Goal: Book appointment/travel/reservation

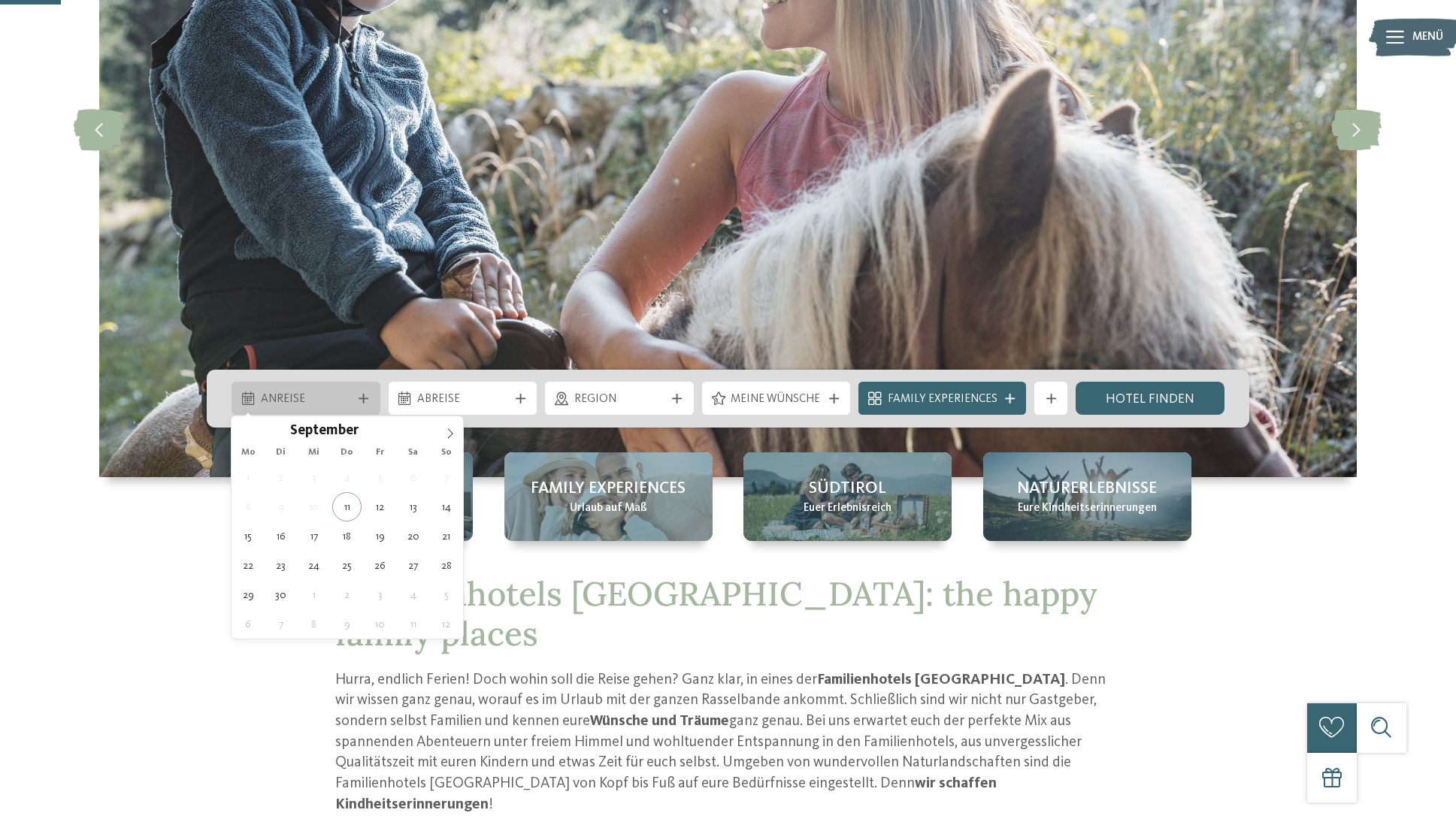
click at [359, 394] on icon at bounding box center [364, 399] width 10 height 10
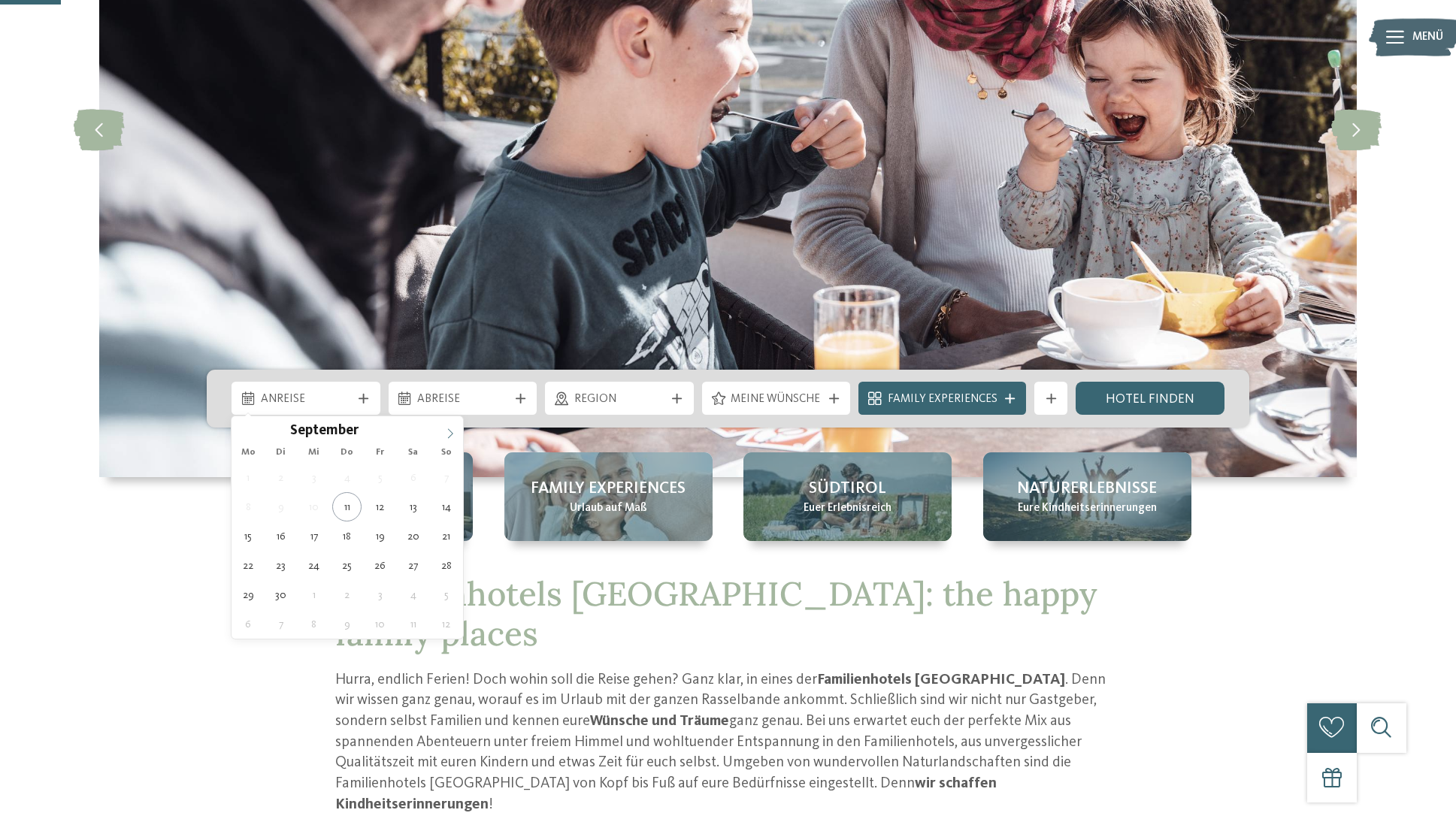
click at [442, 430] on span at bounding box center [450, 429] width 25 height 25
type div "[DATE]"
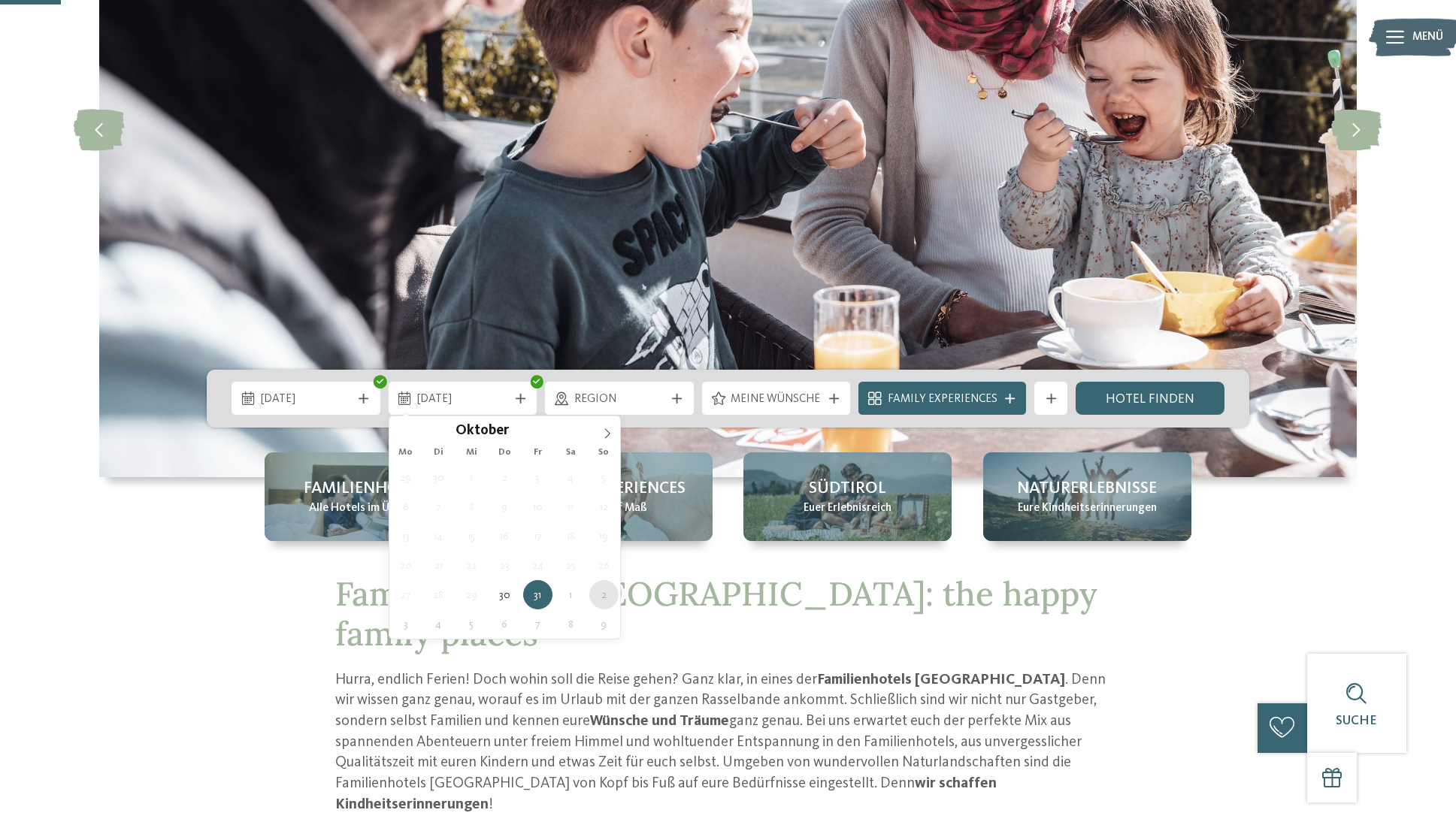
type div "[DATE]"
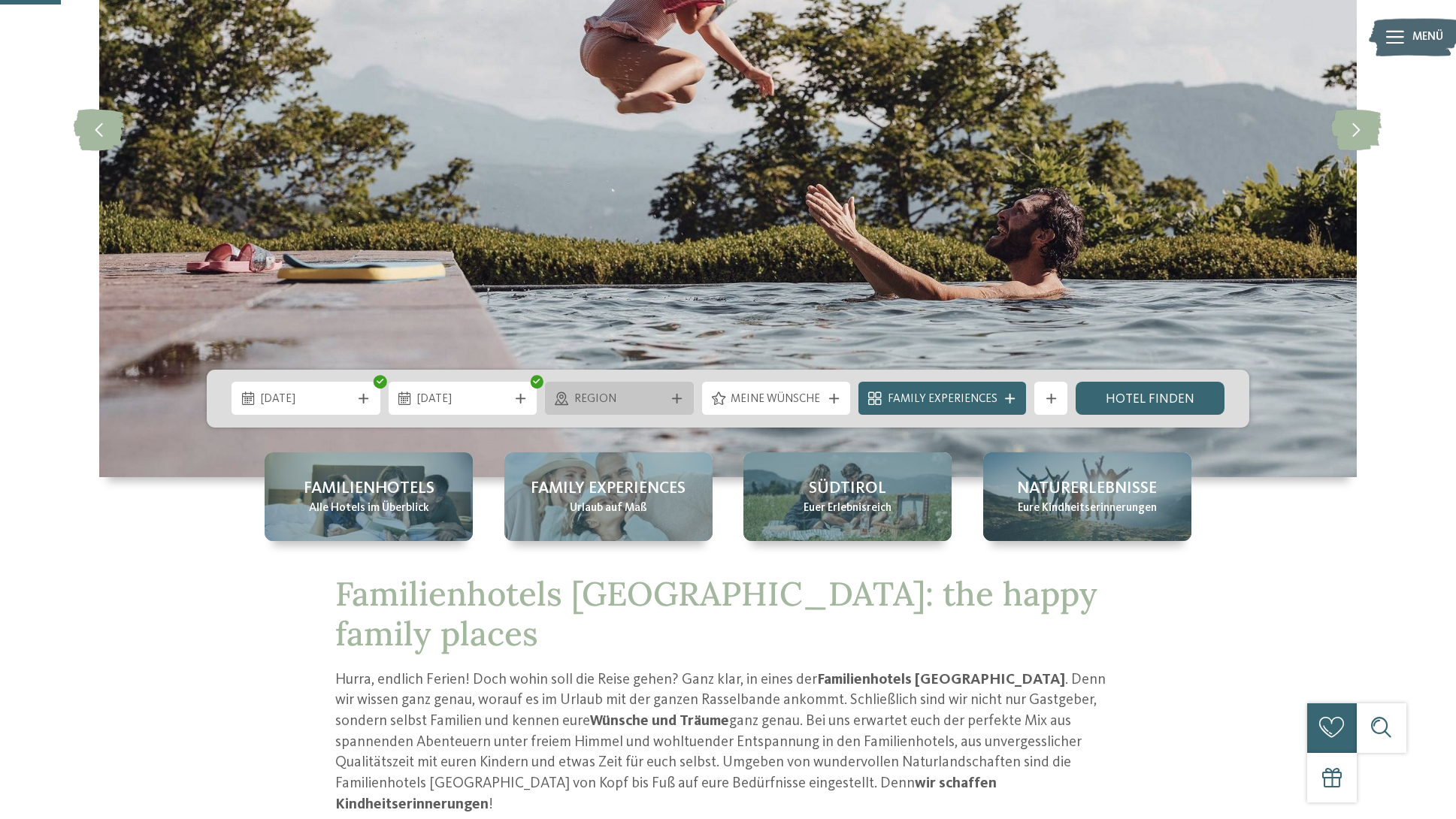
click at [646, 393] on span "Region" at bounding box center [619, 400] width 91 height 16
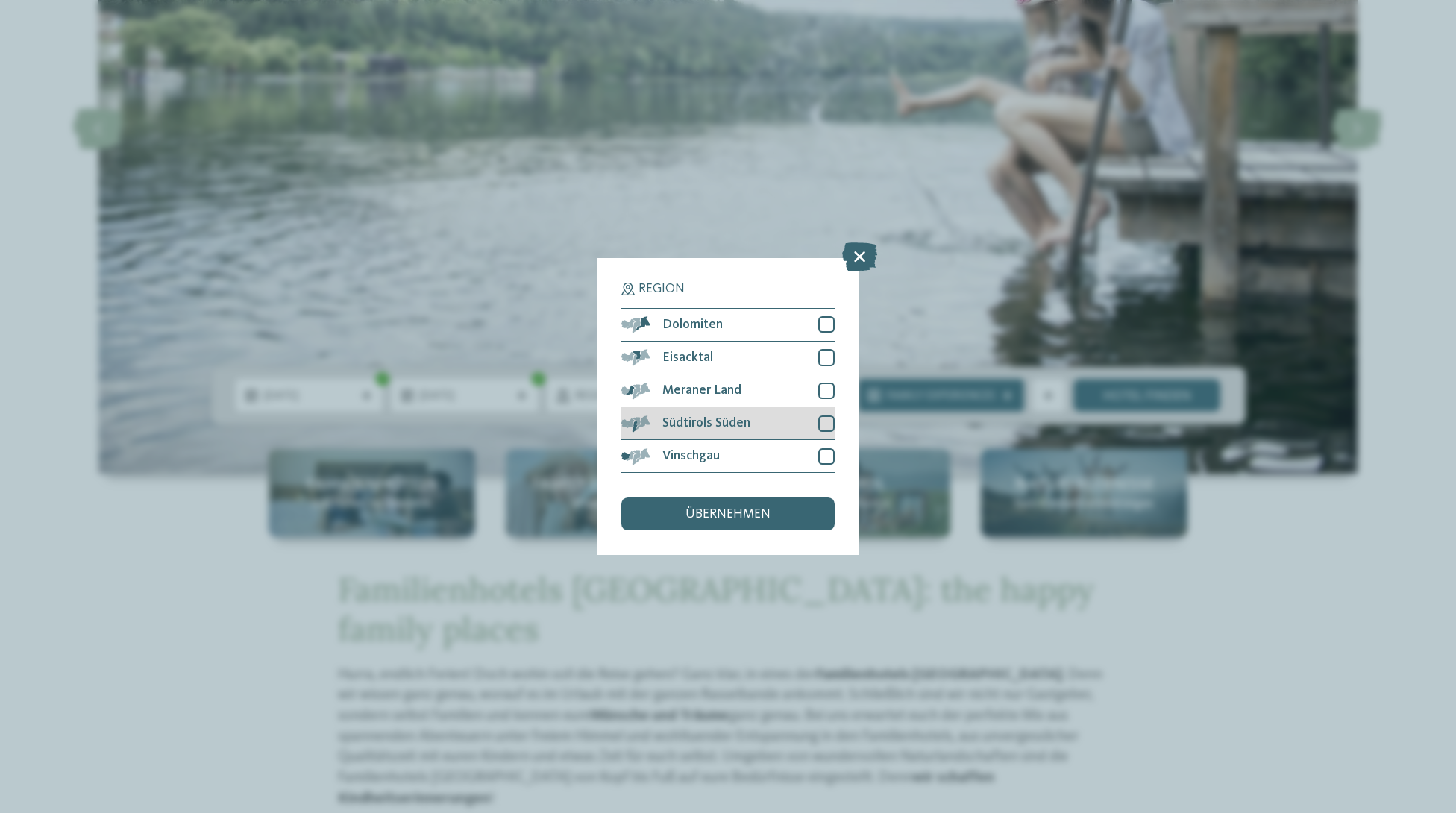
click at [822, 422] on div at bounding box center [827, 424] width 16 height 16
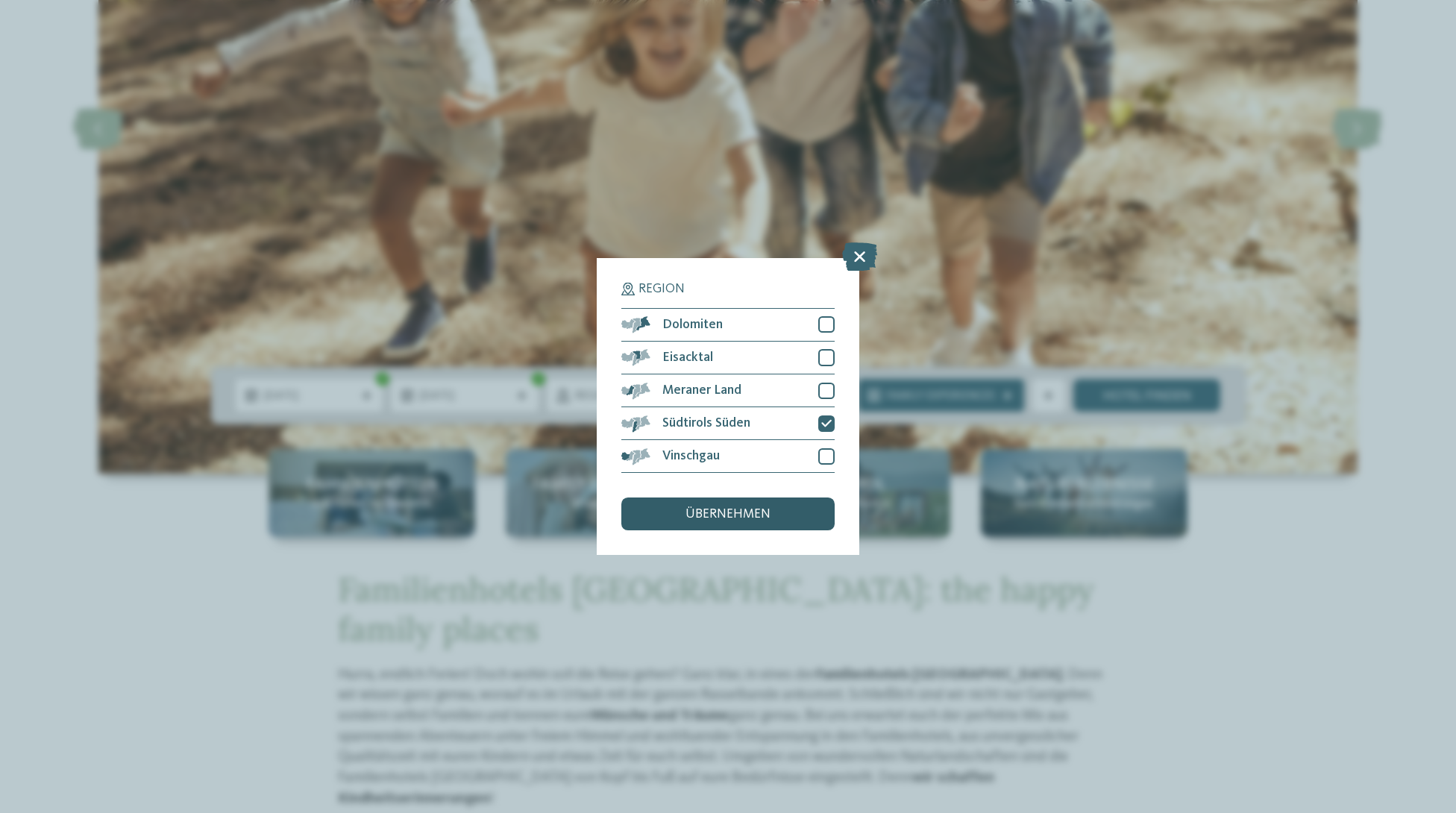
click at [726, 506] on div "übernehmen" at bounding box center [728, 514] width 214 height 33
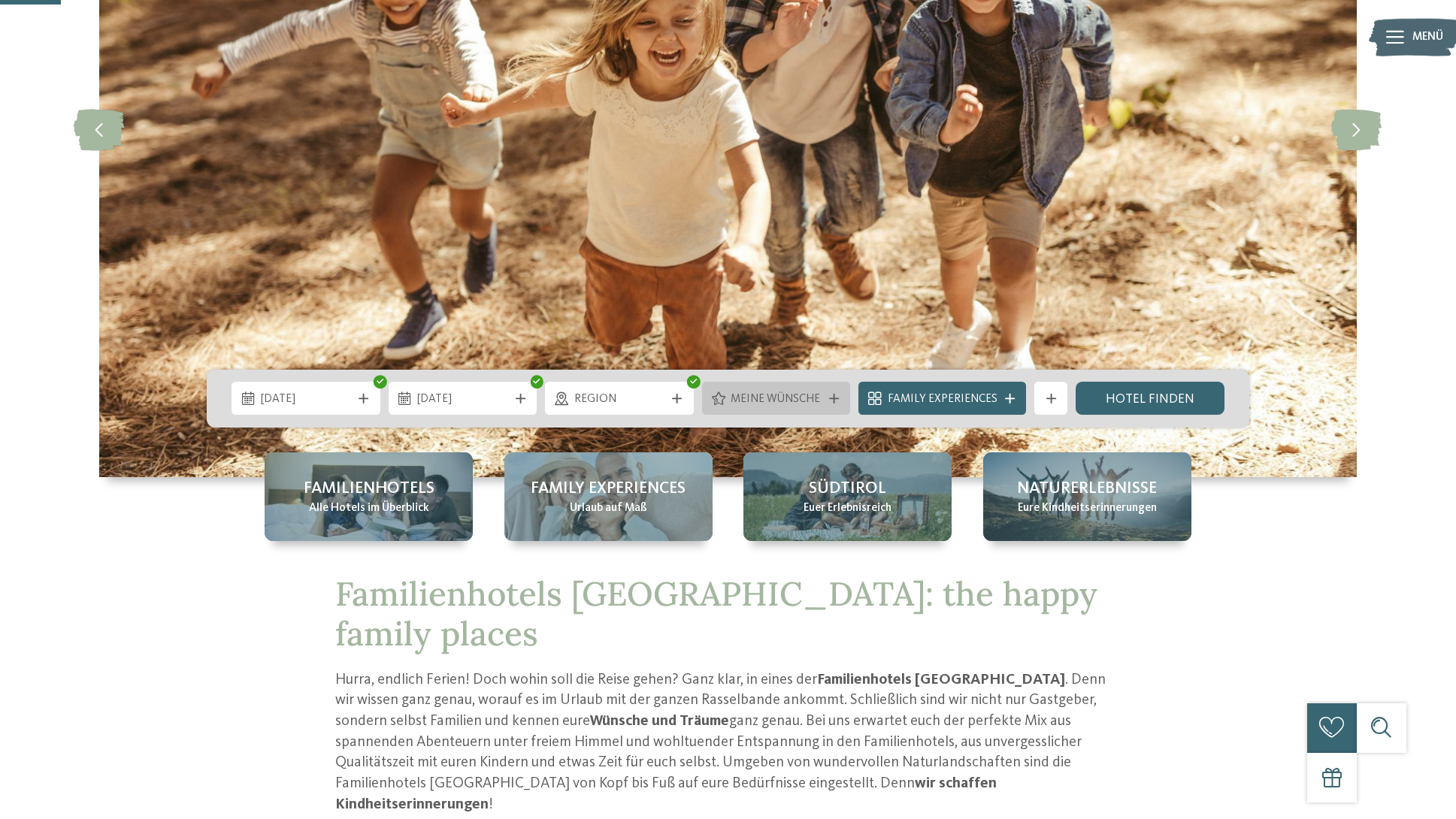
click at [816, 406] on span "Meine Wünsche" at bounding box center [775, 400] width 91 height 16
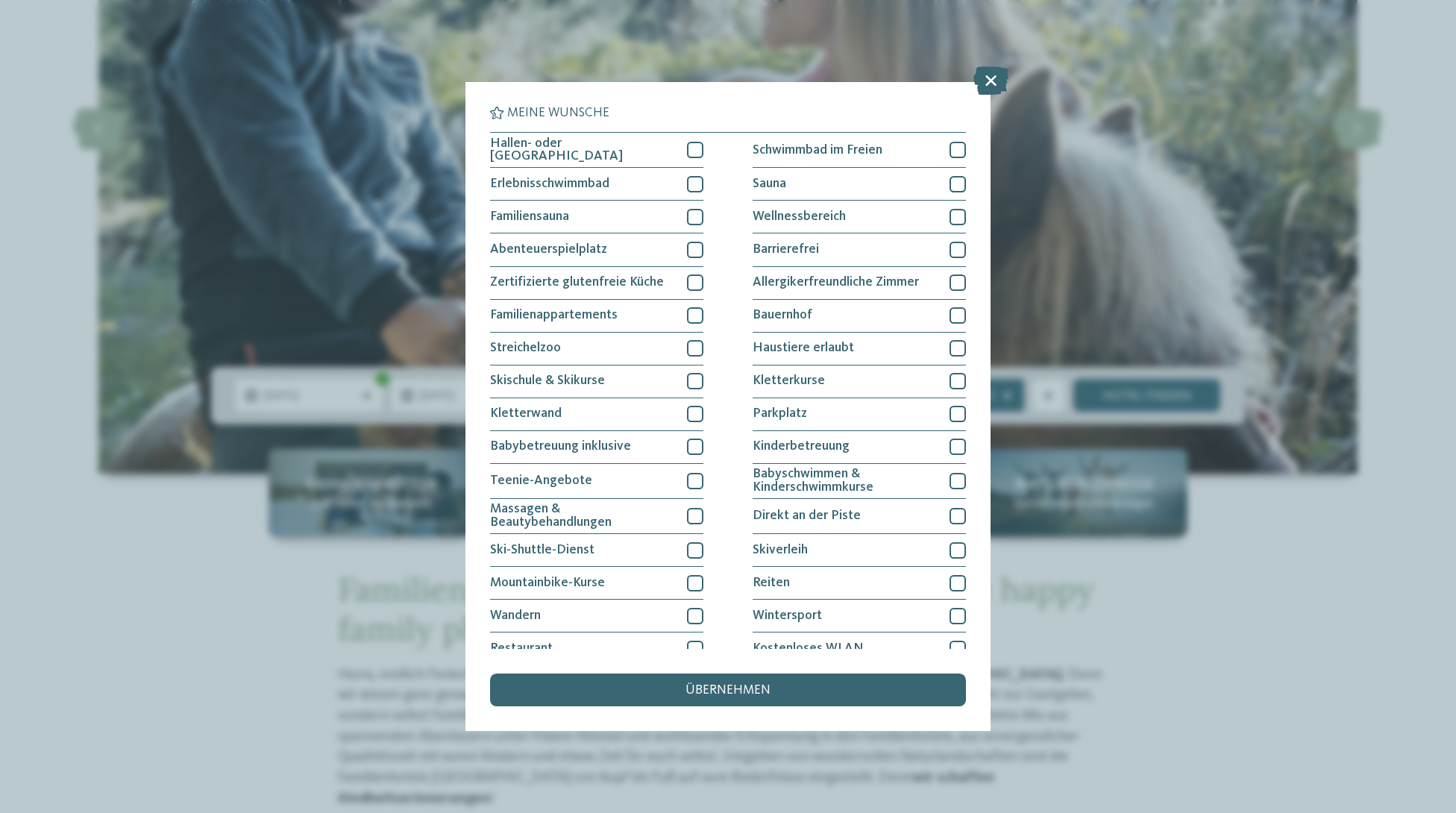
click at [774, 696] on div "übernehmen" at bounding box center [728, 690] width 476 height 33
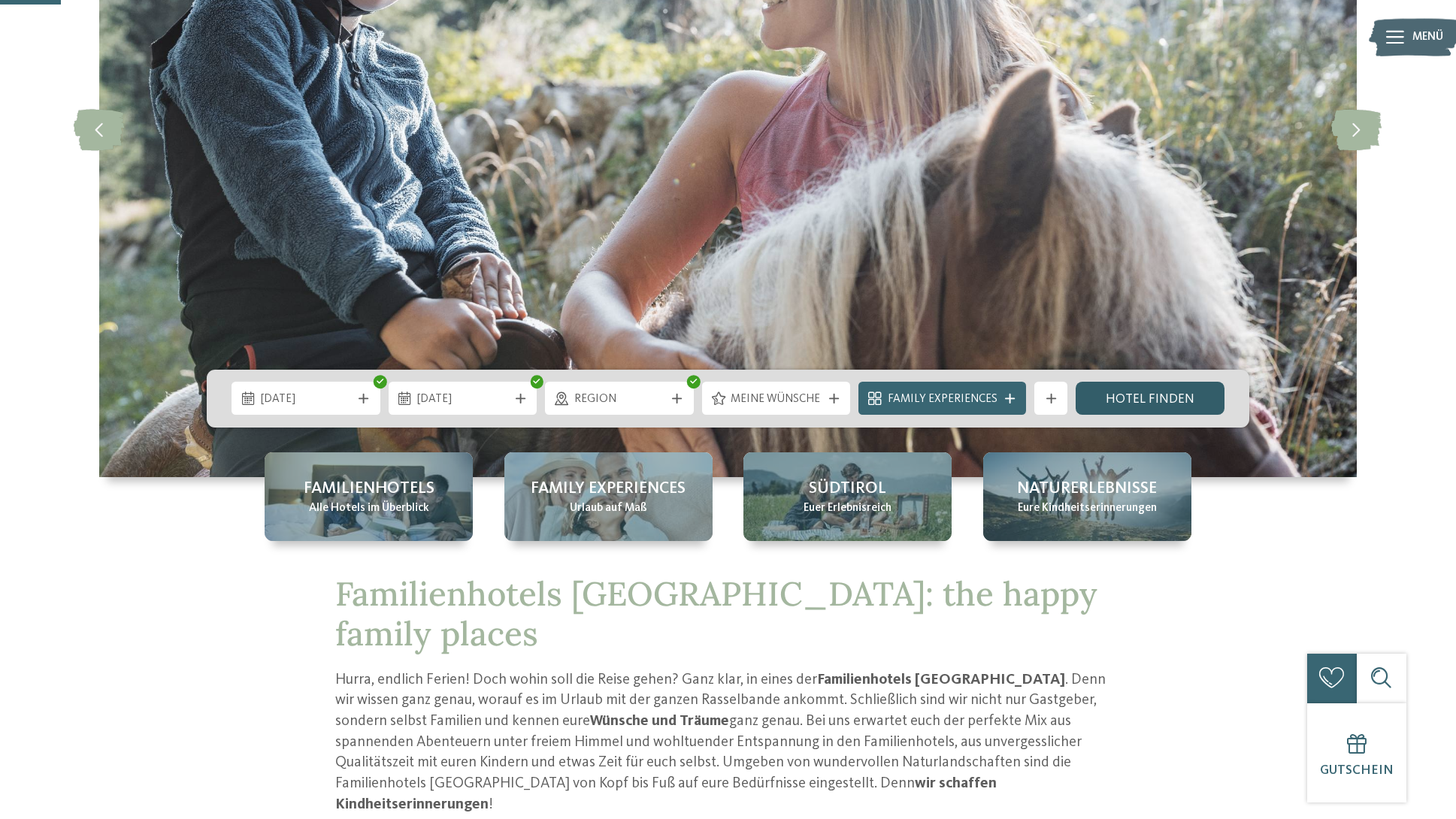
click at [1102, 393] on link "Hotel finden" at bounding box center [1150, 398] width 149 height 33
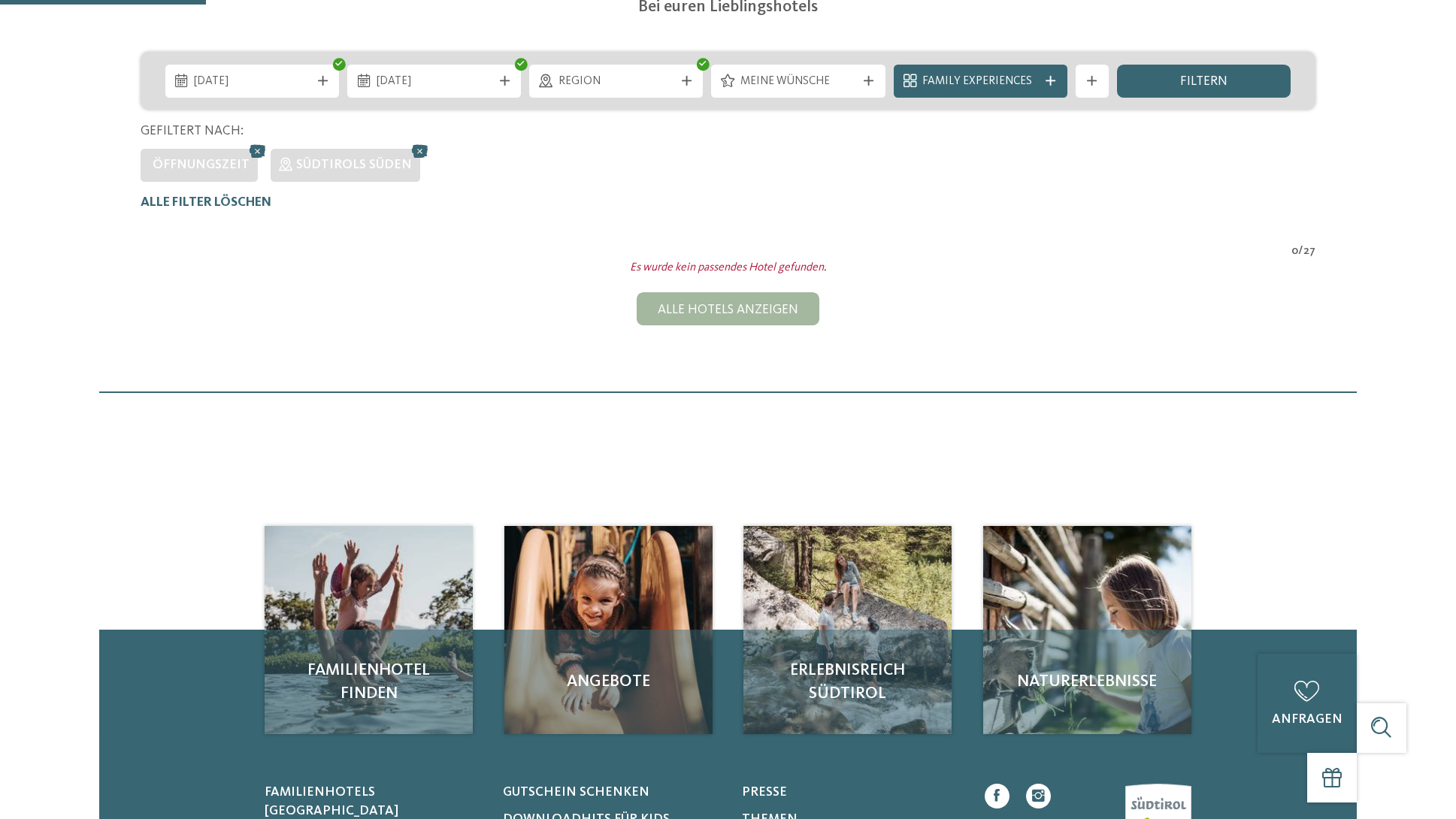
scroll to position [100, 0]
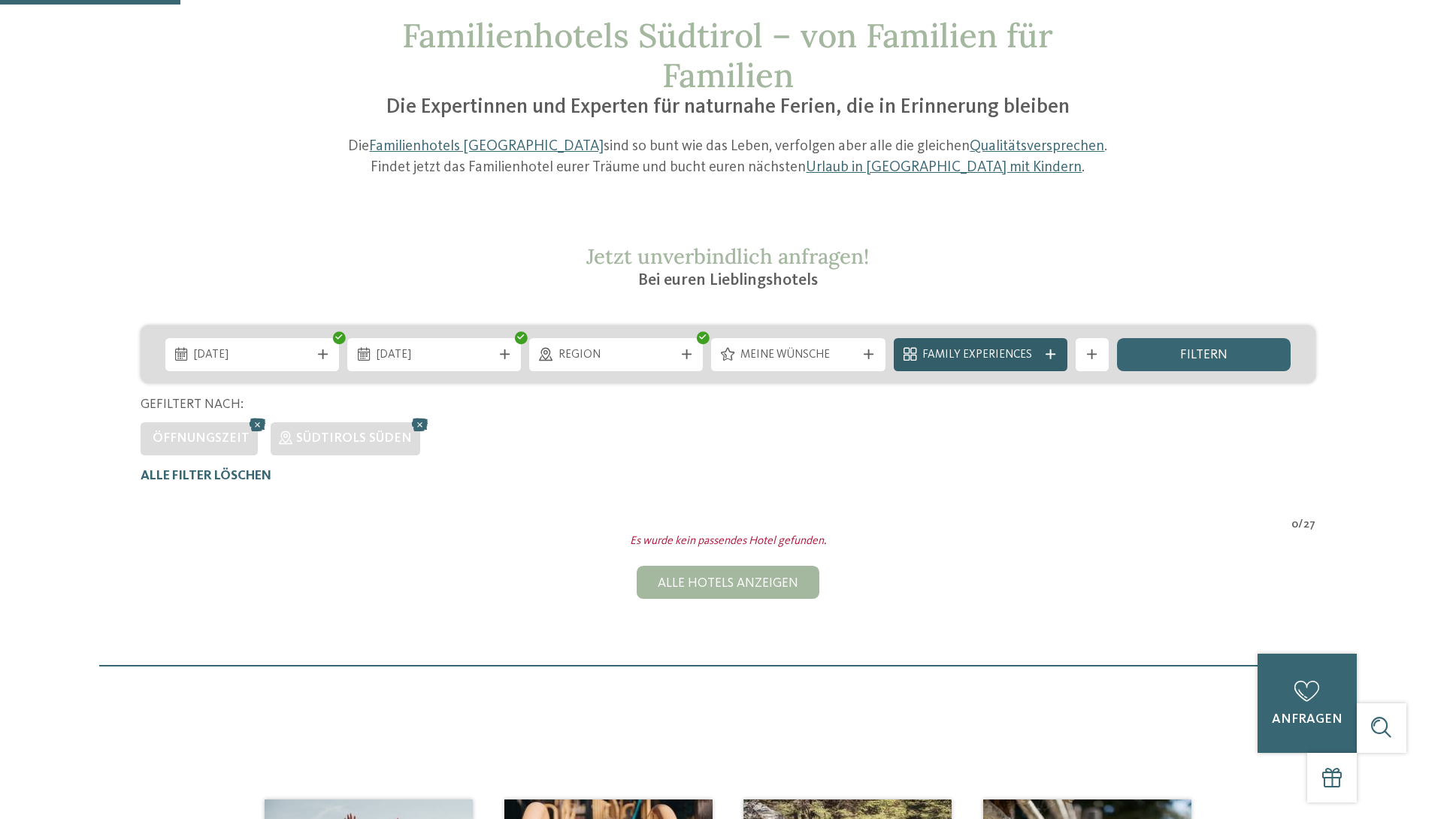
click at [1004, 361] on span "Family Experiences" at bounding box center [980, 356] width 116 height 16
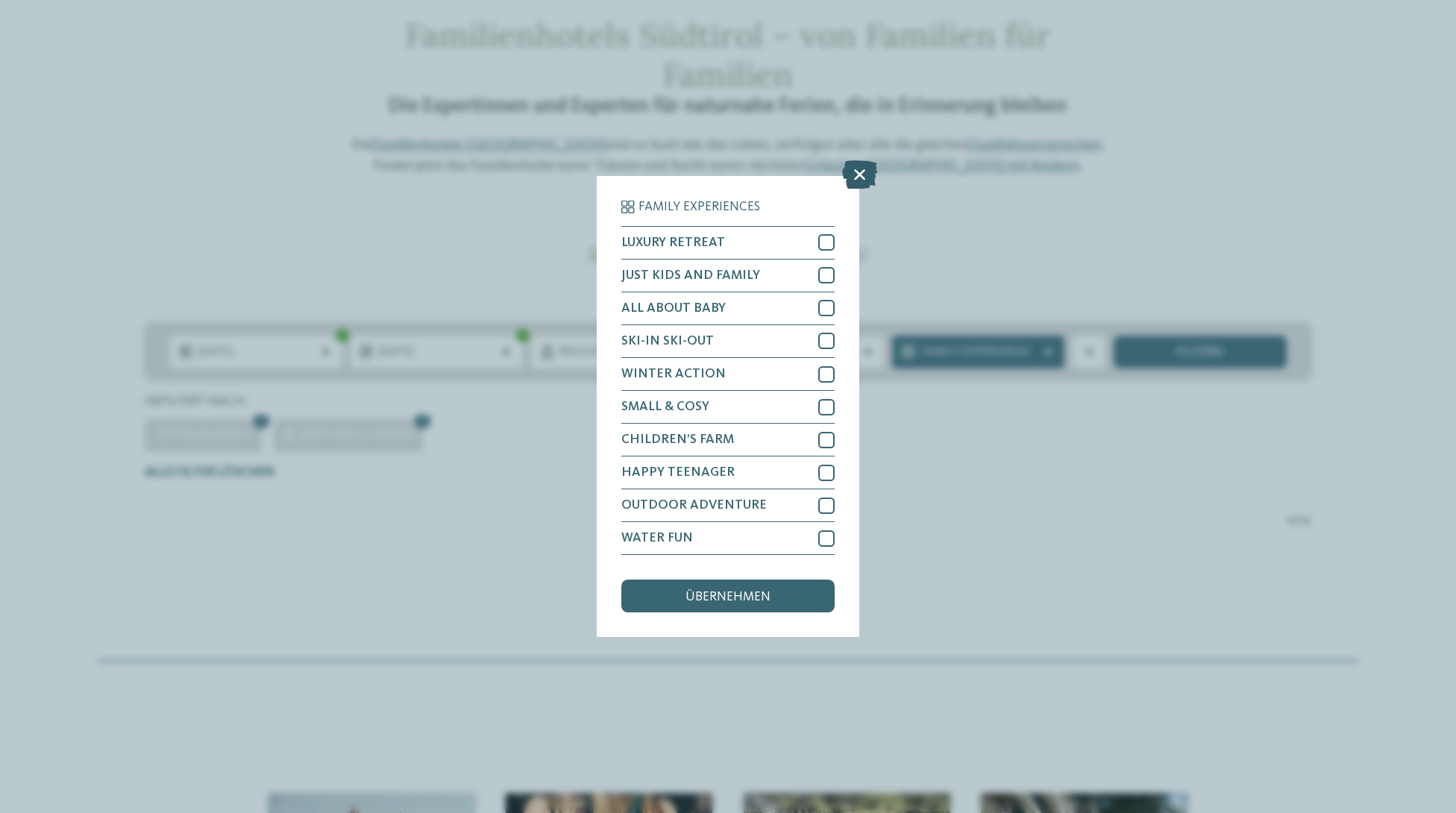
click at [851, 180] on icon at bounding box center [859, 175] width 35 height 29
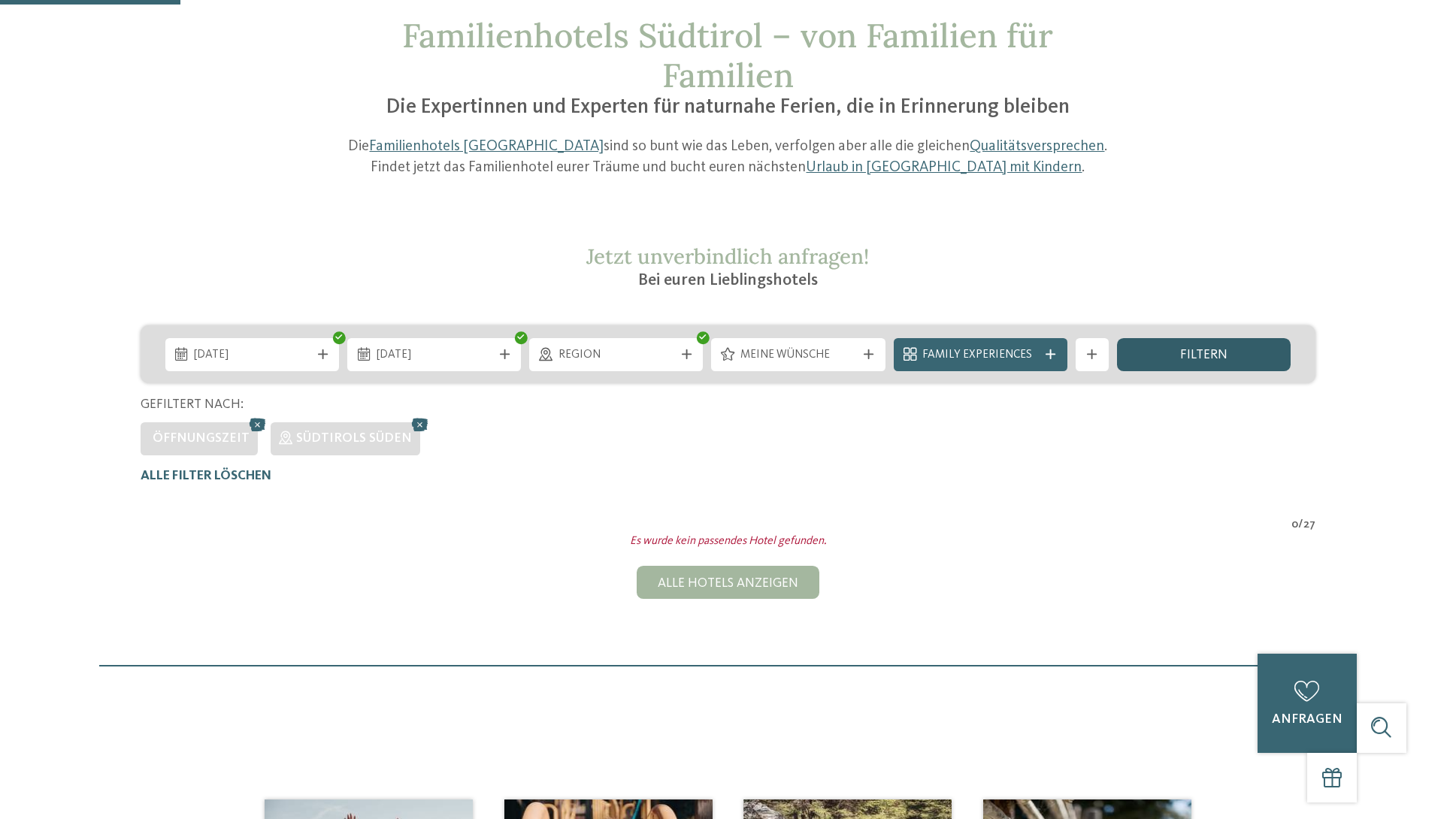
click at [1149, 347] on div "filtern" at bounding box center [1203, 355] width 173 height 33
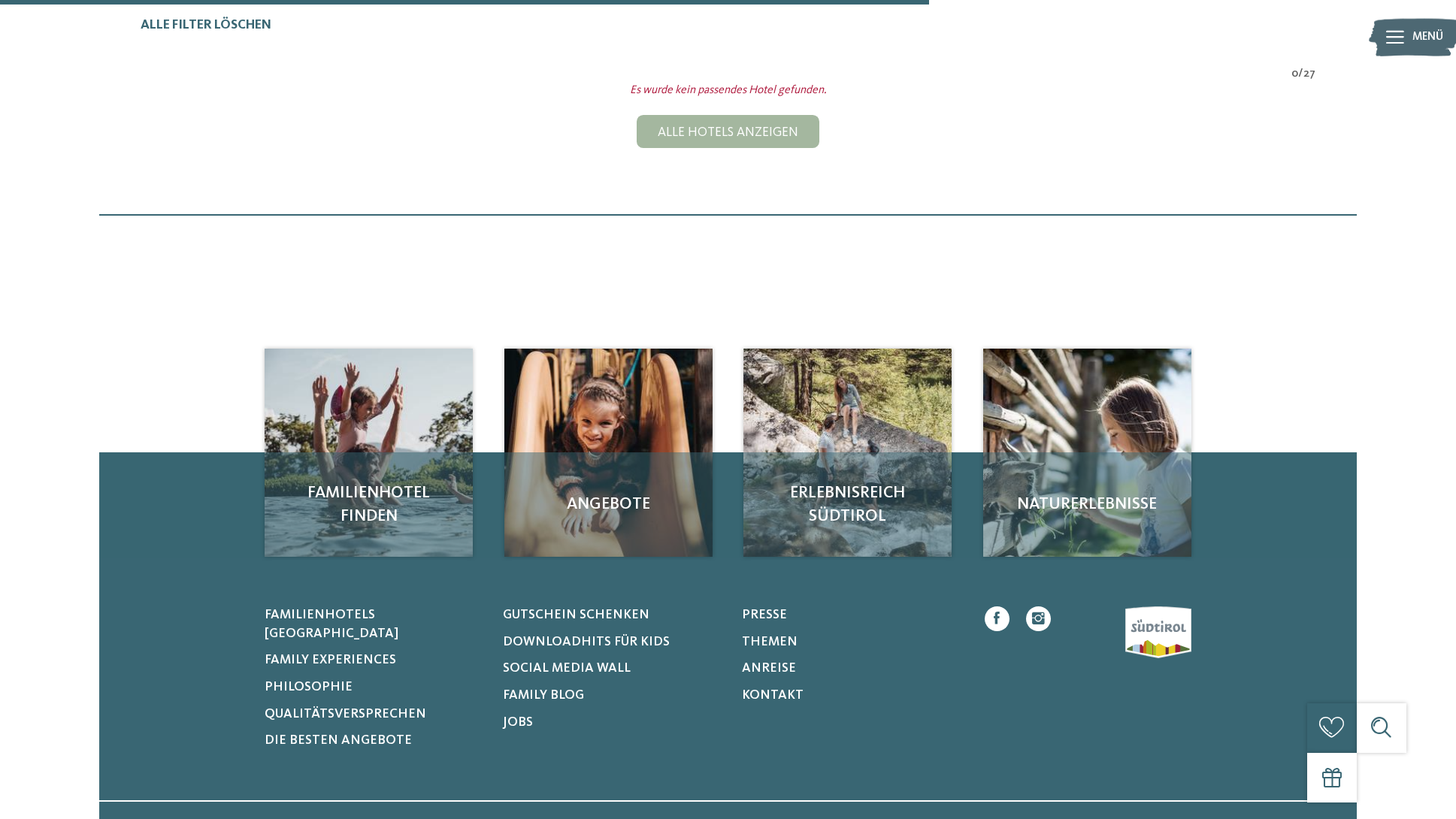
scroll to position [175, 0]
